Goal: Transaction & Acquisition: Purchase product/service

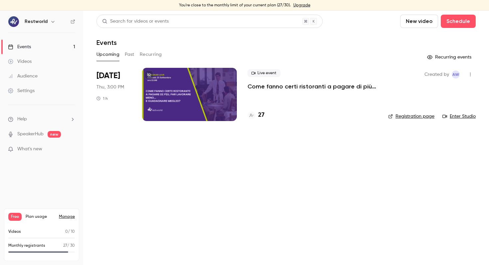
click at [297, 5] on link "Upgrade" at bounding box center [301, 5] width 17 height 5
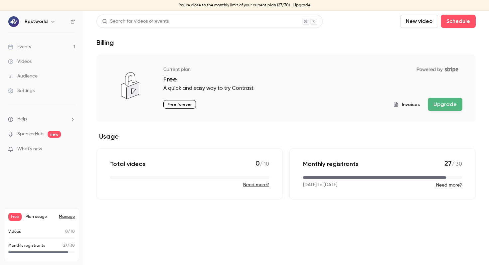
click at [448, 109] on button "Upgrade" at bounding box center [445, 104] width 35 height 13
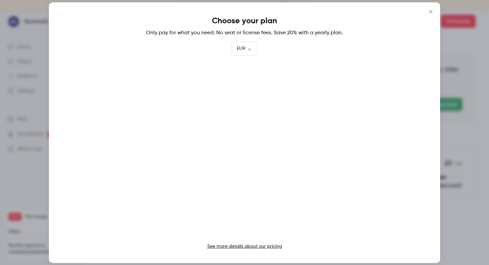
click at [242, 244] on link "See more details about our pricing" at bounding box center [244, 246] width 75 height 5
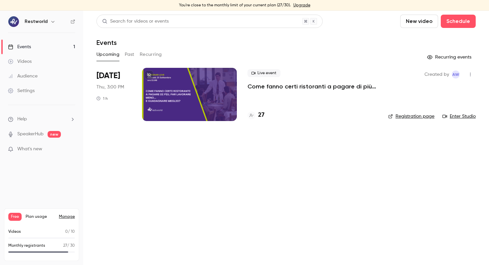
click at [65, 215] on link "Manage" at bounding box center [67, 216] width 16 height 5
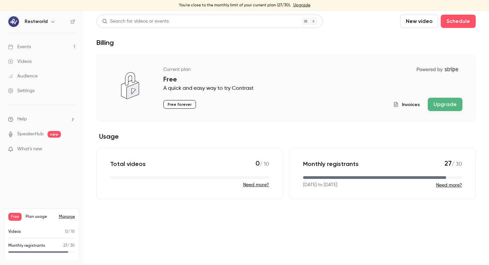
click at [428, 102] on div "Invoices Upgrade" at bounding box center [427, 104] width 69 height 13
click at [442, 103] on button "Upgrade" at bounding box center [445, 104] width 35 height 13
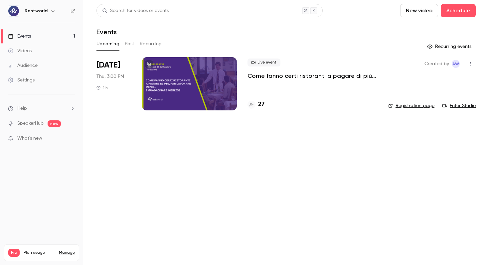
click at [69, 250] on link "Manage" at bounding box center [67, 252] width 16 height 5
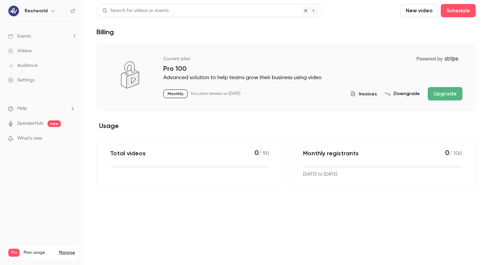
click at [366, 95] on span "Invoices" at bounding box center [368, 94] width 18 height 7
